Goal: Task Accomplishment & Management: Manage account settings

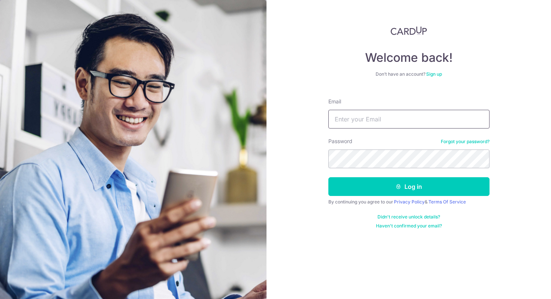
drag, startPoint x: 0, startPoint y: 0, endPoint x: 376, endPoint y: 117, distance: 393.5
click at [376, 117] on input "Email" at bounding box center [408, 119] width 161 height 19
type input "[EMAIL_ADDRESS][DOMAIN_NAME]"
click at [328, 177] on button "Log in" at bounding box center [408, 186] width 161 height 19
